Goal: Task Accomplishment & Management: Use online tool/utility

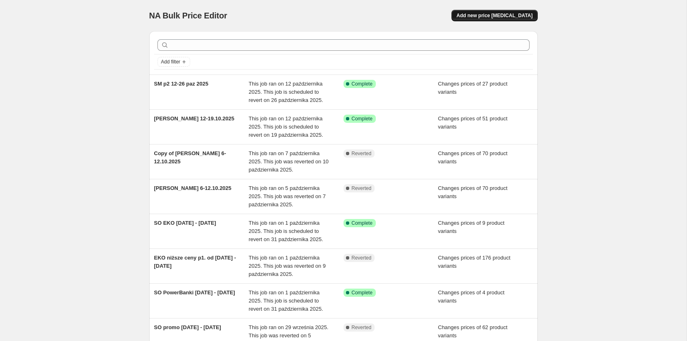
click at [518, 16] on span "Add new price change job" at bounding box center [495, 15] width 76 height 7
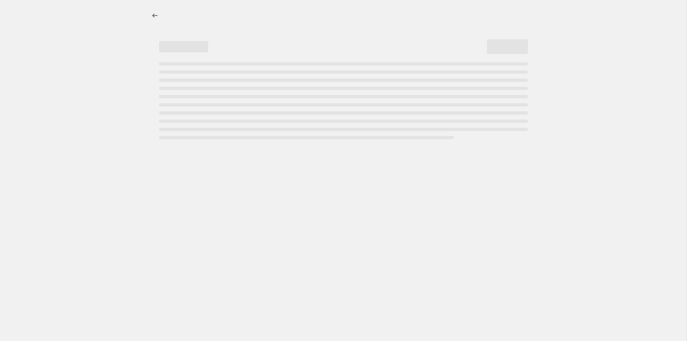
select select "percentage"
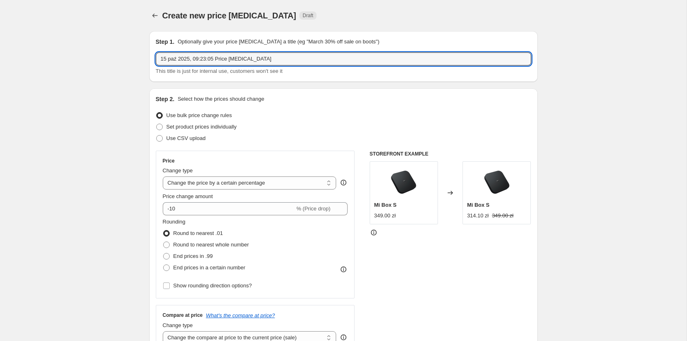
drag, startPoint x: 194, startPoint y: 58, endPoint x: 331, endPoint y: 67, distance: 137.8
click at [331, 65] on input "15 paź 2025, 09:23:05 Price change job" at bounding box center [344, 58] width 376 height 13
type input "15 paź 2025 - 6 lis 2025 EKO"
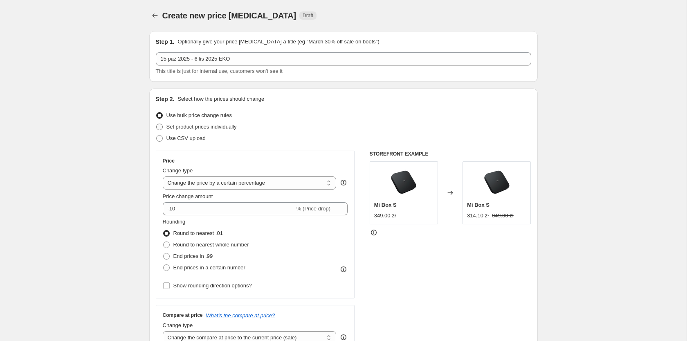
click at [211, 128] on span "Set product prices individually" at bounding box center [202, 127] width 70 height 6
click at [157, 124] on input "Set product prices individually" at bounding box center [156, 124] width 0 height 0
radio input "true"
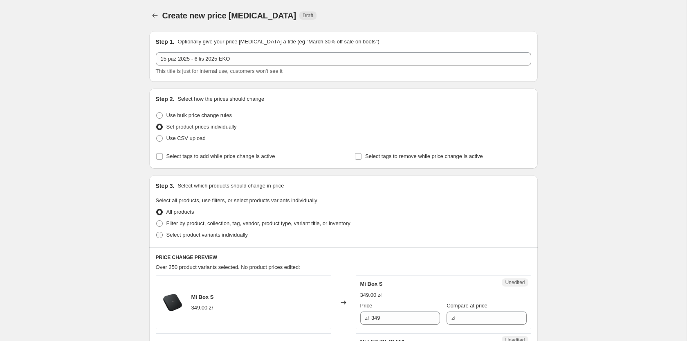
click at [188, 237] on span "Select product variants individually" at bounding box center [207, 235] width 81 height 6
click at [157, 232] on input "Select product variants individually" at bounding box center [156, 232] width 0 height 0
radio input "true"
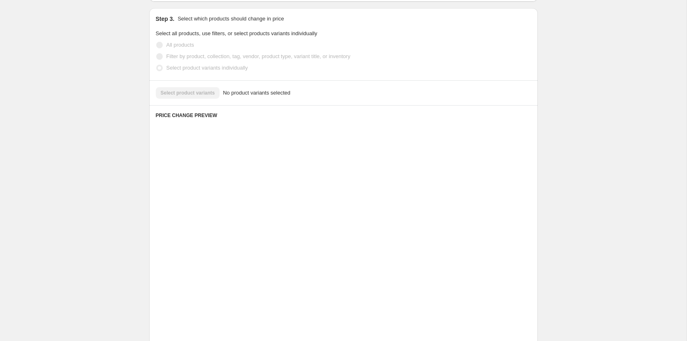
scroll to position [89, 0]
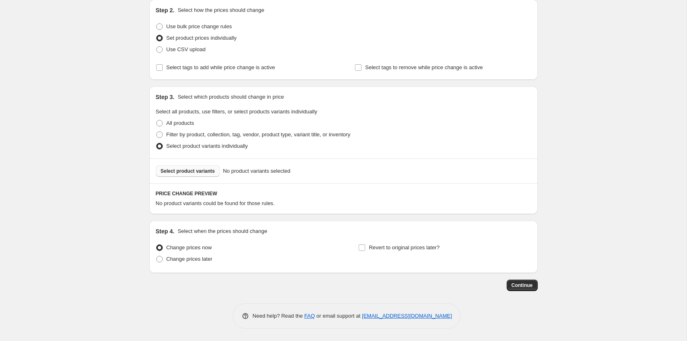
click at [182, 173] on span "Select product variants" at bounding box center [188, 171] width 54 height 7
click at [180, 169] on span "Select product variants" at bounding box center [188, 171] width 54 height 7
click at [184, 173] on span "Select product variants" at bounding box center [188, 171] width 54 height 7
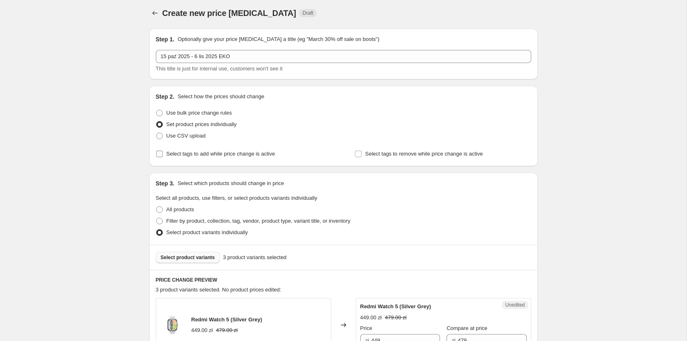
scroll to position [0, 0]
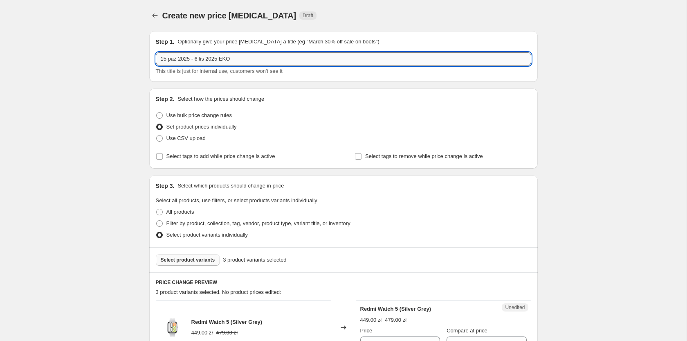
click at [228, 58] on input "15 paź 2025 - 6 lis 2025 EKO" at bounding box center [344, 58] width 376 height 13
click at [235, 59] on input "15 paź 2025 - 6 lis 2025 EKO" at bounding box center [344, 58] width 376 height 13
type input "15 paź 2025 - 6 lis 2025 EKO XIAO"
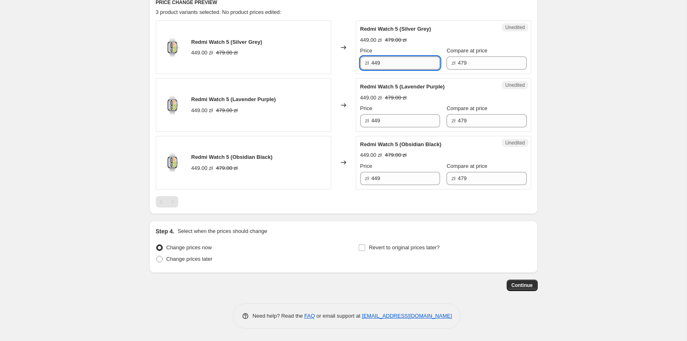
click at [385, 67] on input "449" at bounding box center [405, 62] width 69 height 13
type input "379"
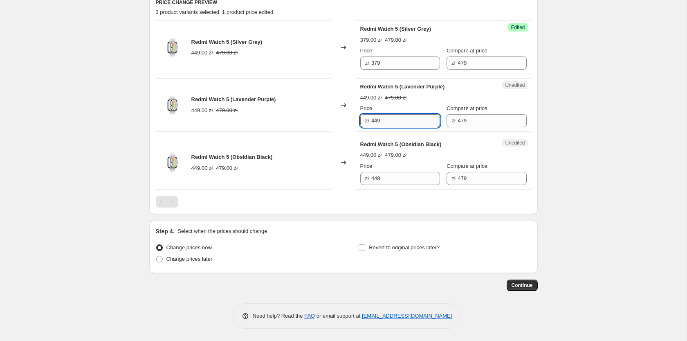
click at [384, 121] on input "449" at bounding box center [405, 120] width 69 height 13
paste input "37"
type input "379"
click at [389, 176] on input "449" at bounding box center [405, 178] width 69 height 13
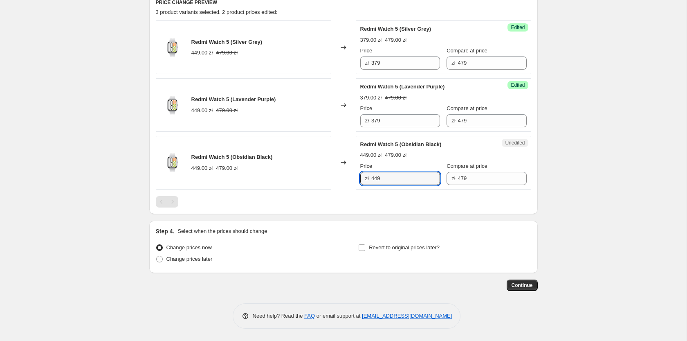
paste input "37"
type input "379"
click at [594, 168] on div "Create new price change job. This page is ready Create new price change job Dra…" at bounding box center [343, 30] width 687 height 621
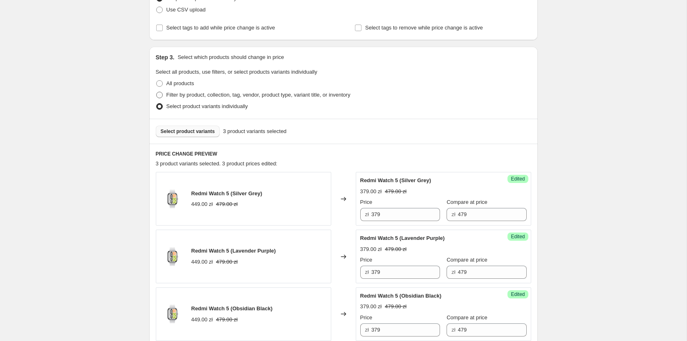
scroll to position [113, 0]
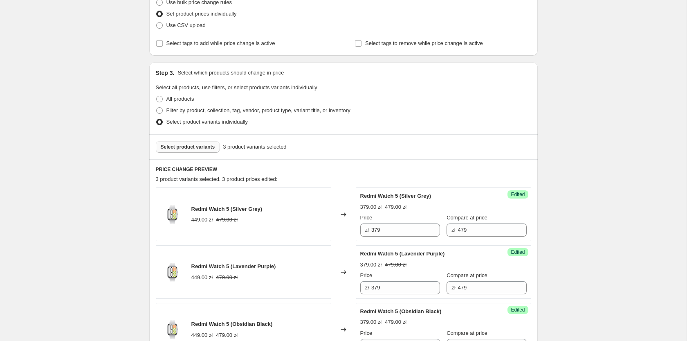
click at [185, 148] on span "Select product variants" at bounding box center [188, 147] width 54 height 7
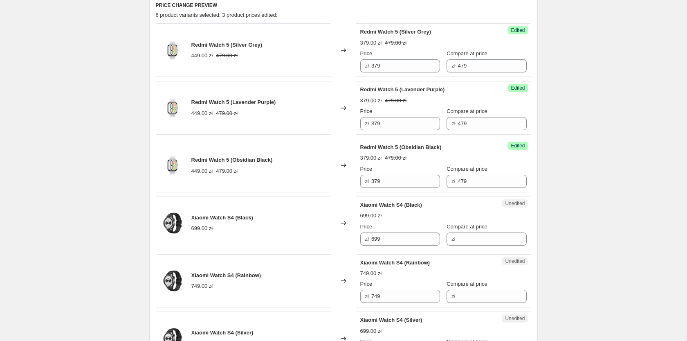
scroll to position [322, 0]
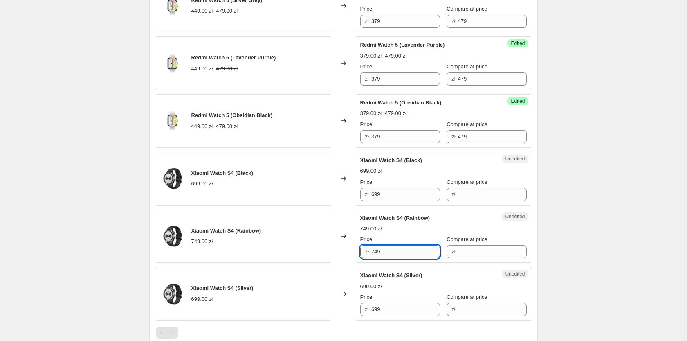
click at [387, 253] on input "749" at bounding box center [405, 251] width 69 height 13
paste input "577.9"
type input "577.99"
click at [391, 194] on input "699" at bounding box center [405, 194] width 69 height 13
click at [464, 190] on input "Compare at price" at bounding box center [492, 194] width 69 height 13
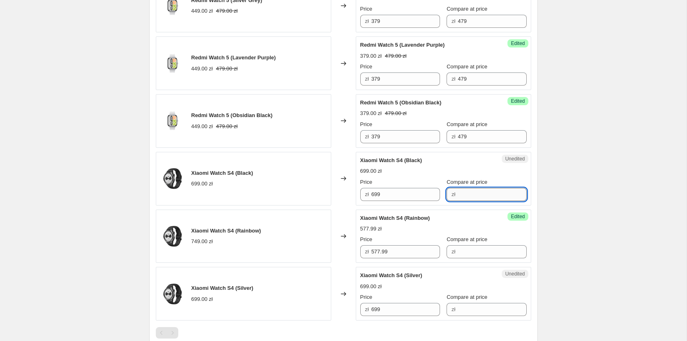
paste input "699"
type input "699"
click at [395, 254] on input "577.99" at bounding box center [405, 251] width 69 height 13
click at [458, 248] on input "Compare at price" at bounding box center [492, 251] width 69 height 13
paste input "699"
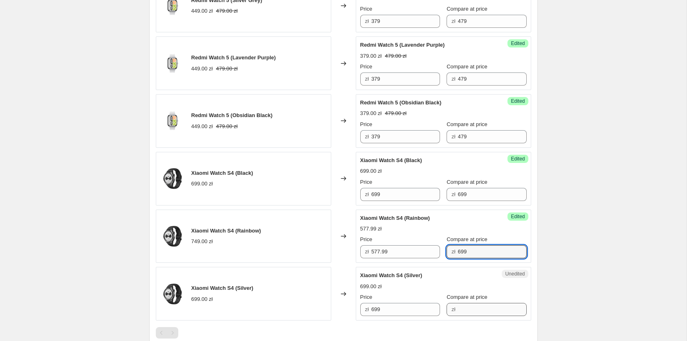
type input "699"
drag, startPoint x: 480, startPoint y: 310, endPoint x: 451, endPoint y: 304, distance: 28.8
click at [479, 310] on input "Compare at price" at bounding box center [492, 309] width 69 height 13
paste input "699"
type input "699"
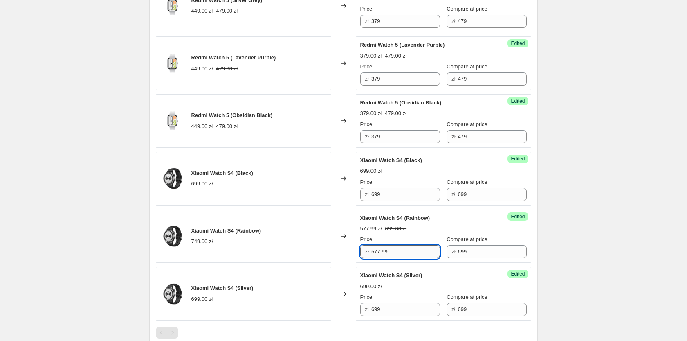
drag, startPoint x: 403, startPoint y: 254, endPoint x: 387, endPoint y: 253, distance: 15.6
click at [402, 254] on input "577.99" at bounding box center [405, 251] width 69 height 13
drag, startPoint x: 378, startPoint y: 252, endPoint x: 430, endPoint y: 258, distance: 52.6
click at [430, 258] on input "577.99" at bounding box center [405, 251] width 69 height 13
type input "579"
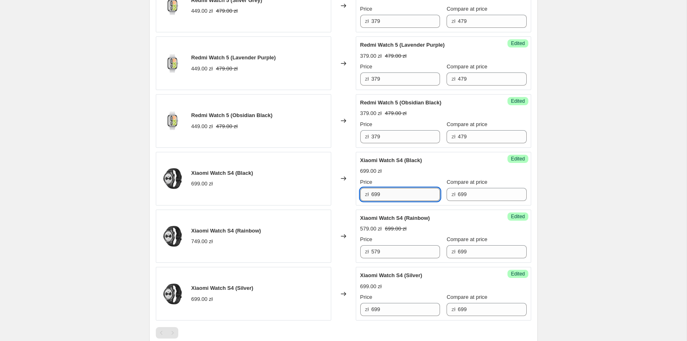
click at [389, 194] on input "699" at bounding box center [405, 194] width 69 height 13
paste input "57"
type input "579"
click at [383, 307] on input "699" at bounding box center [405, 309] width 69 height 13
paste input "57"
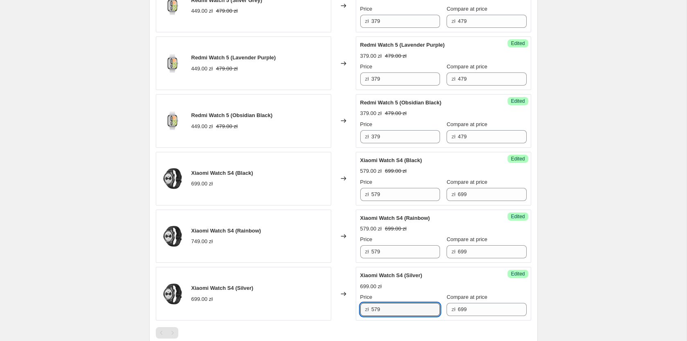
type input "579"
click at [576, 157] on div "Create new price change job. This page is ready Create new price change job Dra…" at bounding box center [343, 74] width 687 height 793
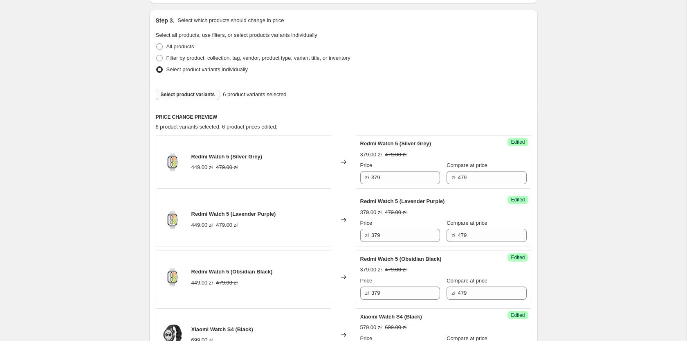
scroll to position [155, 0]
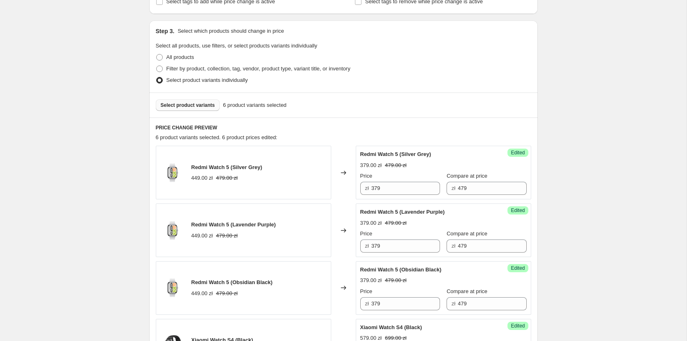
click at [183, 101] on button "Select product variants" at bounding box center [188, 104] width 64 height 11
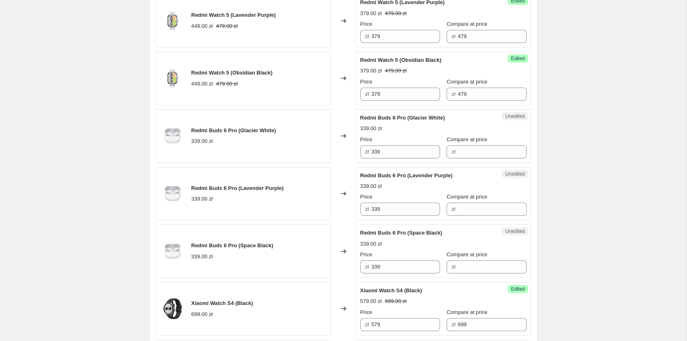
scroll to position [363, 0]
click at [399, 154] on input "339" at bounding box center [405, 152] width 69 height 13
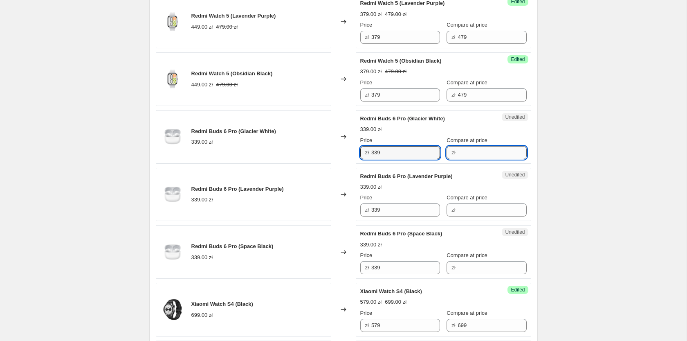
click at [460, 155] on input "Compare at price" at bounding box center [492, 152] width 69 height 13
paste input "339"
type input "339"
click at [464, 206] on input "Compare at price" at bounding box center [492, 209] width 69 height 13
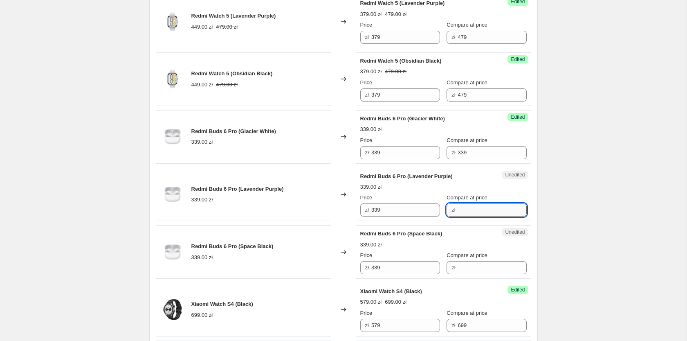
paste input "339"
type input "339"
click at [464, 268] on input "Compare at price" at bounding box center [492, 267] width 69 height 13
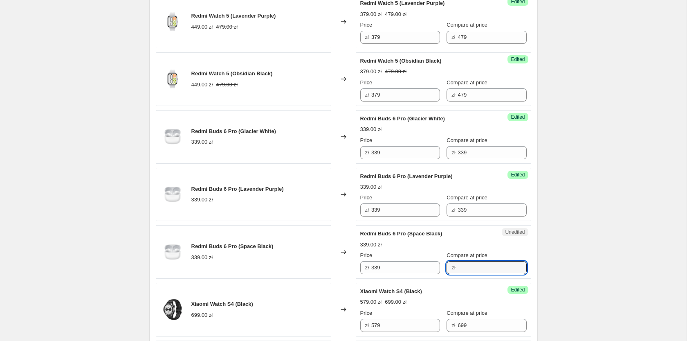
paste input "339"
type input "339"
click at [399, 151] on input "339" at bounding box center [405, 152] width 69 height 13
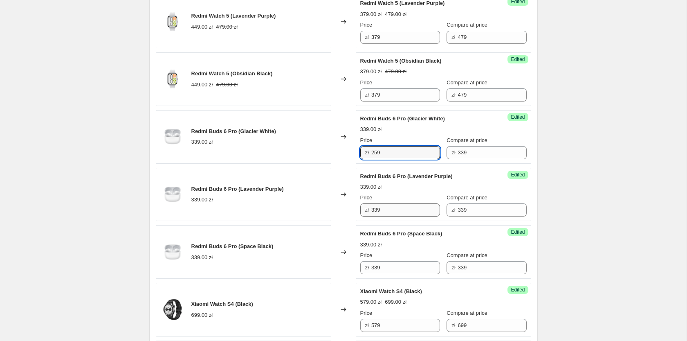
type input "259"
click at [398, 211] on input "339" at bounding box center [405, 209] width 69 height 13
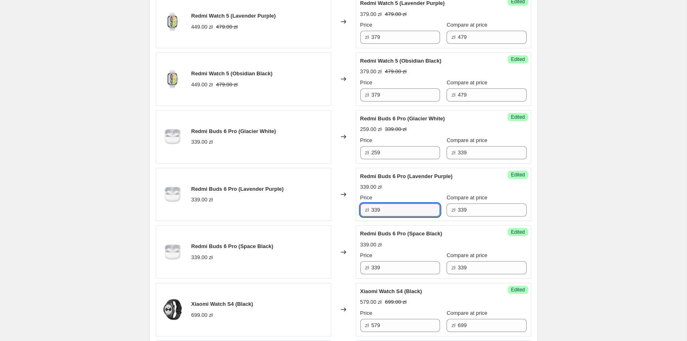
paste input "25"
type input "259"
click at [392, 266] on input "339" at bounding box center [405, 267] width 69 height 13
paste input "25"
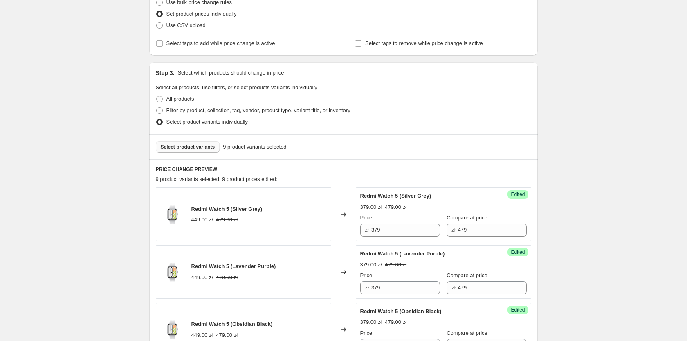
type input "259"
click at [195, 146] on span "Select product variants" at bounding box center [188, 147] width 54 height 7
click at [182, 144] on span "Select product variants" at bounding box center [188, 147] width 54 height 7
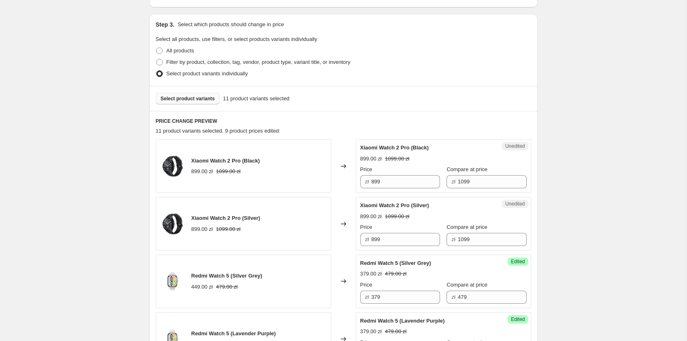
scroll to position [196, 0]
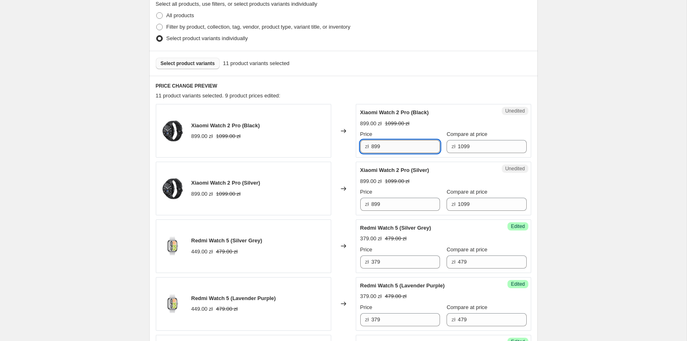
click at [392, 148] on input "899" at bounding box center [405, 146] width 69 height 13
type input "749"
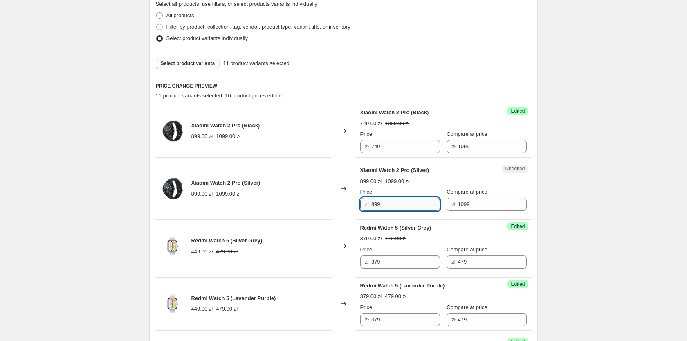
click at [396, 204] on input "899" at bounding box center [405, 204] width 69 height 13
paste input "74"
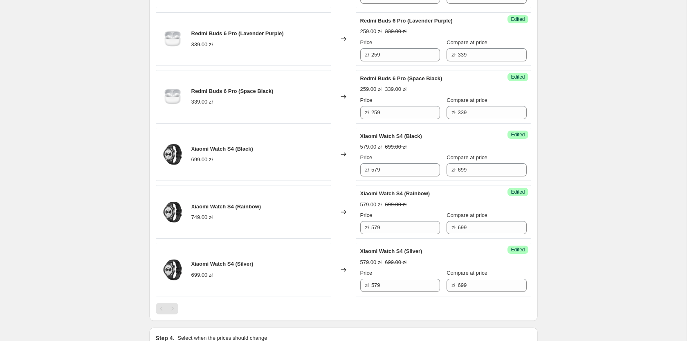
scroll to position [614, 0]
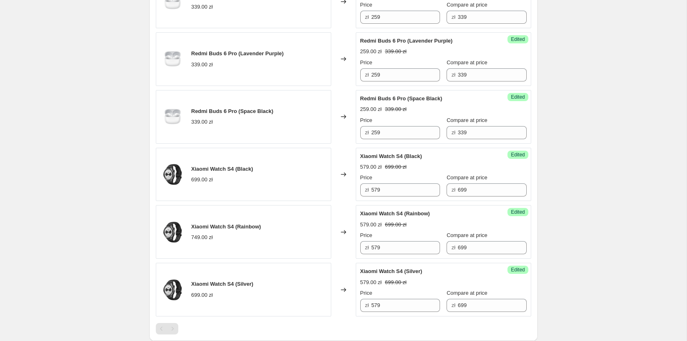
type input "749"
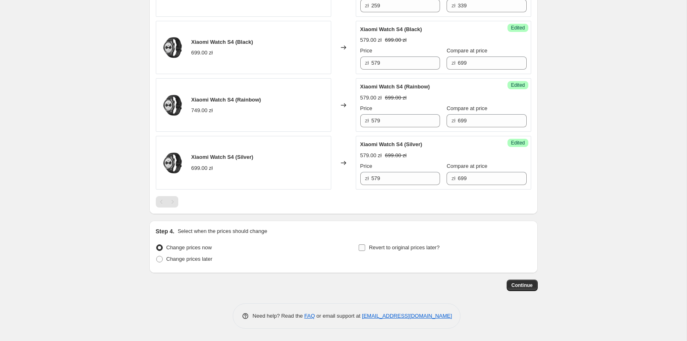
click at [386, 249] on span "Revert to original prices later?" at bounding box center [404, 247] width 71 height 6
click at [365, 249] on input "Revert to original prices later?" at bounding box center [362, 247] width 7 height 7
checkbox input "true"
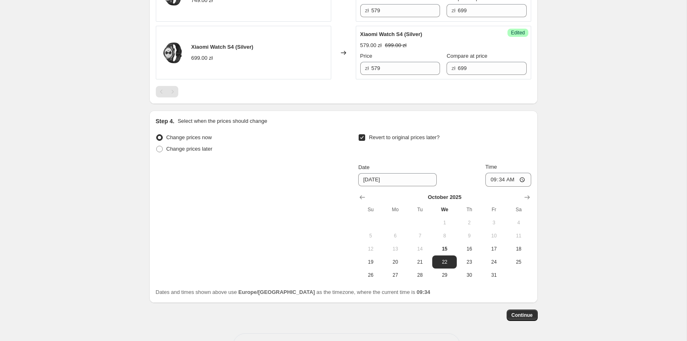
scroll to position [880, 0]
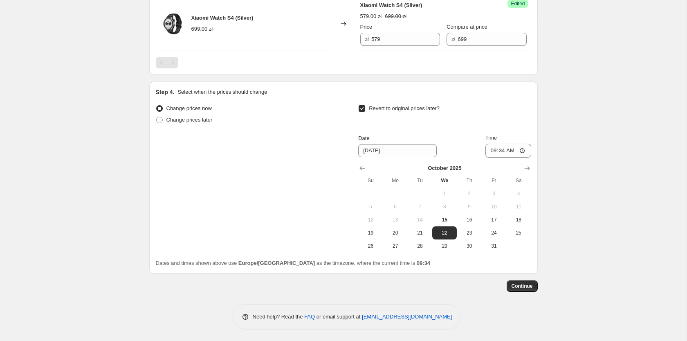
click at [525, 168] on icon "Show next month, November 2025" at bounding box center [527, 168] width 8 height 8
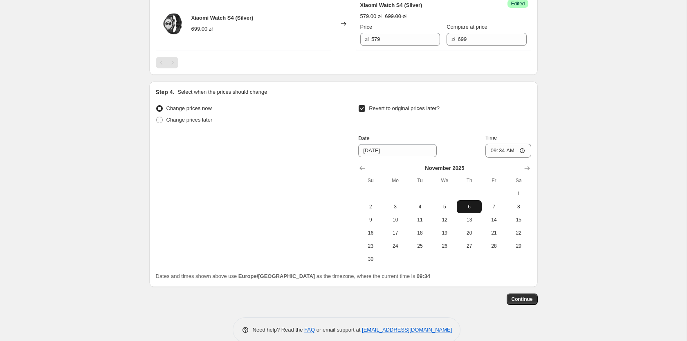
click at [471, 204] on span "6" at bounding box center [469, 206] width 18 height 7
type input "11/6/2025"
click at [508, 150] on input "09:34" at bounding box center [509, 151] width 46 height 14
type input "23:55"
click at [528, 295] on button "Continue" at bounding box center [522, 298] width 31 height 11
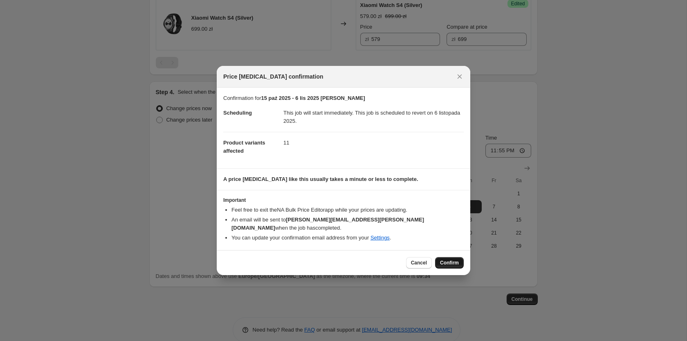
click at [454, 259] on span "Confirm" at bounding box center [449, 262] width 19 height 7
